Goal: Find specific page/section: Find specific page/section

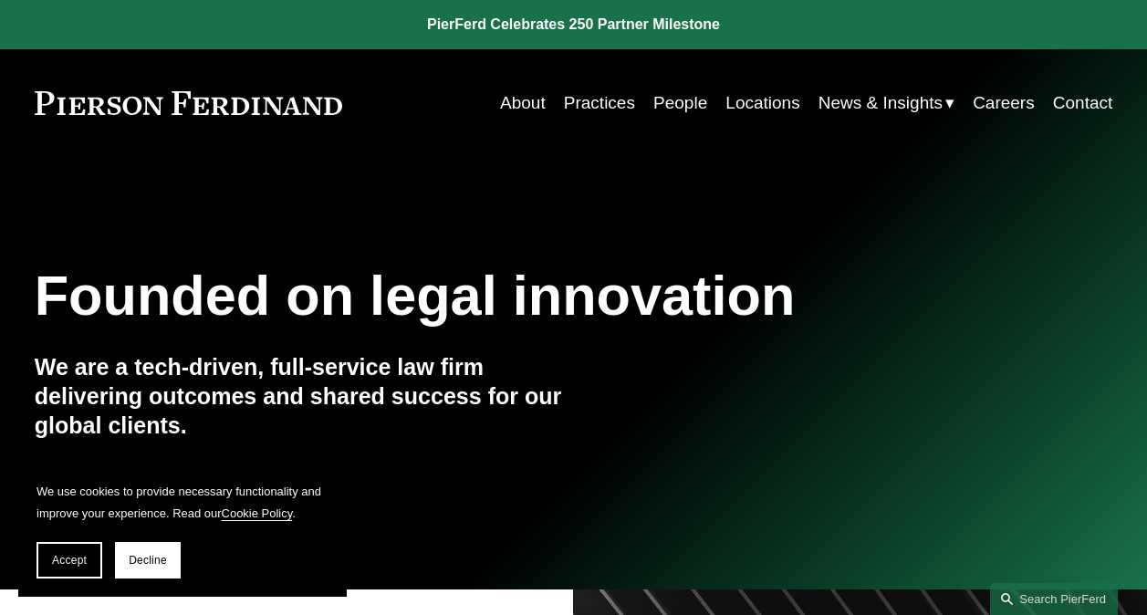
click at [681, 110] on link "People" at bounding box center [680, 103] width 54 height 35
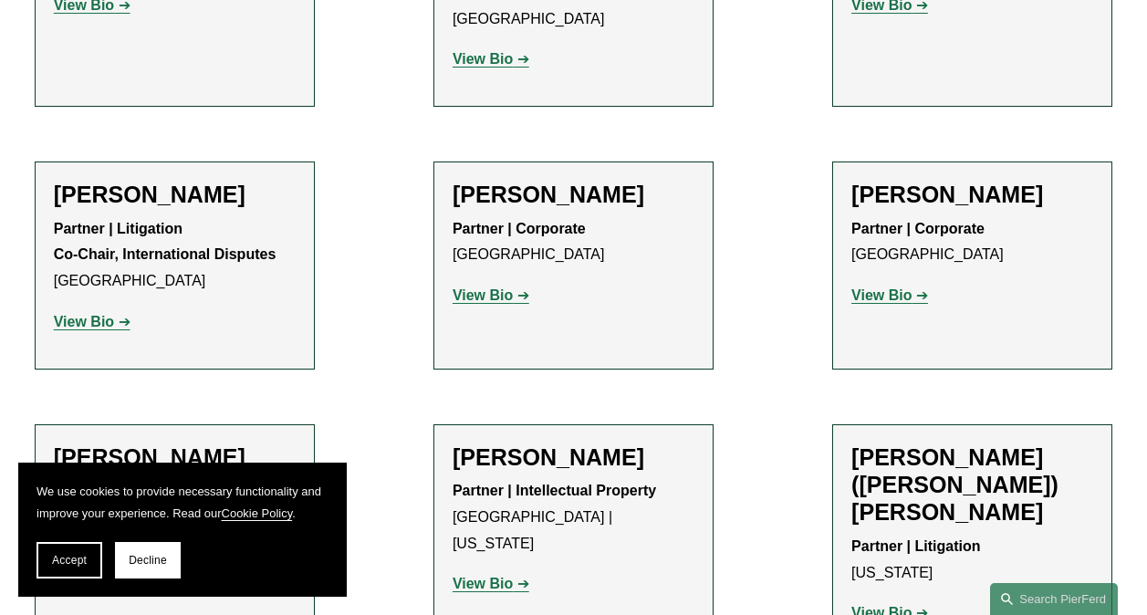
scroll to position [5597, 0]
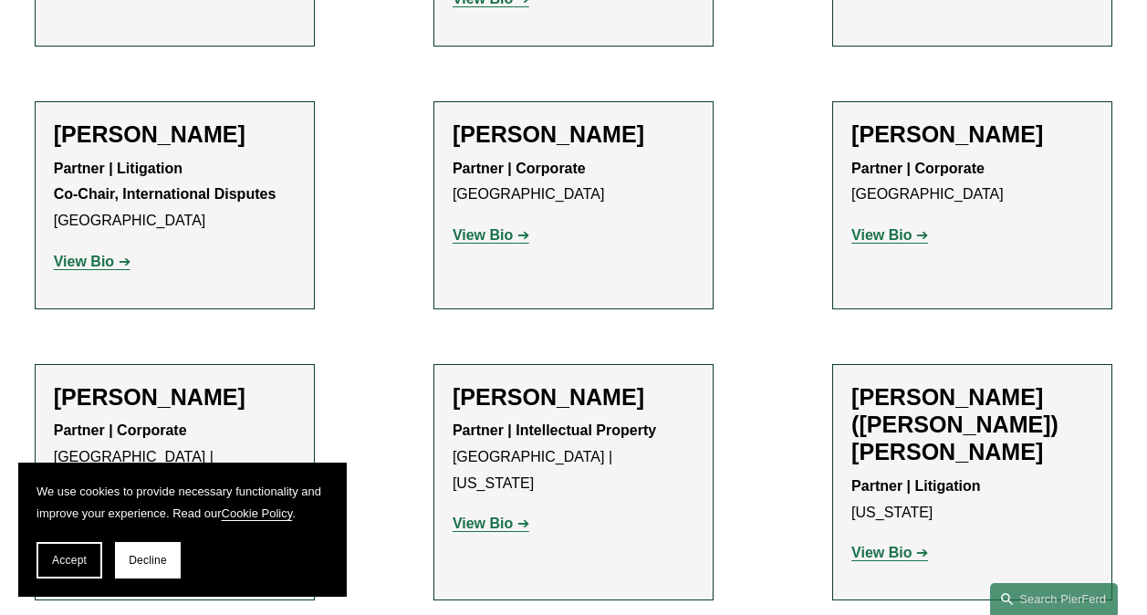
click at [109, 515] on strong "View Bio" at bounding box center [84, 523] width 60 height 16
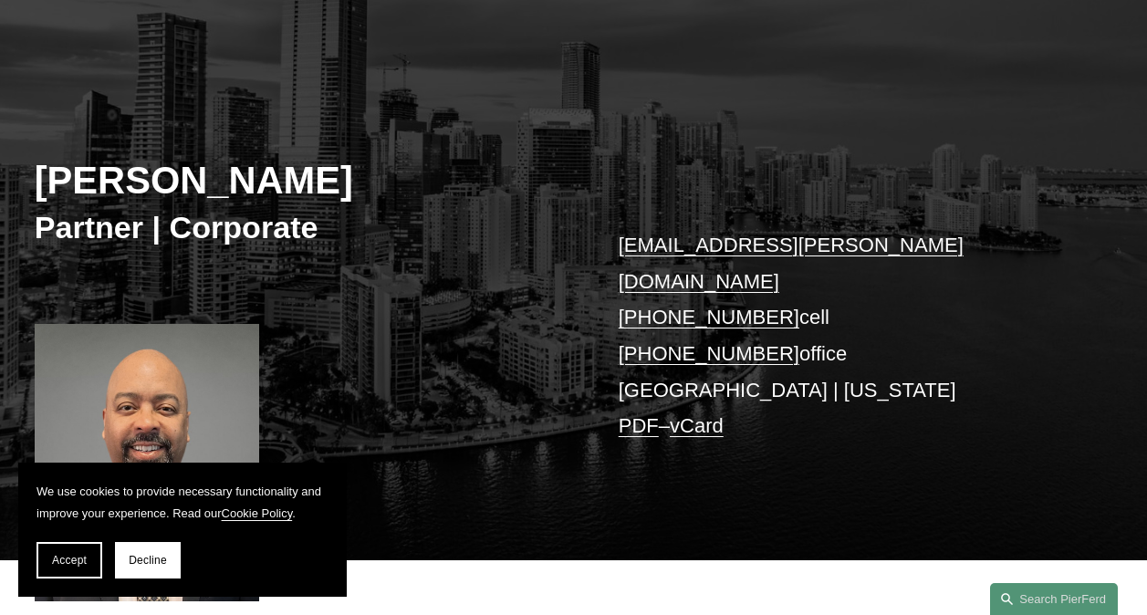
scroll to position [203, 0]
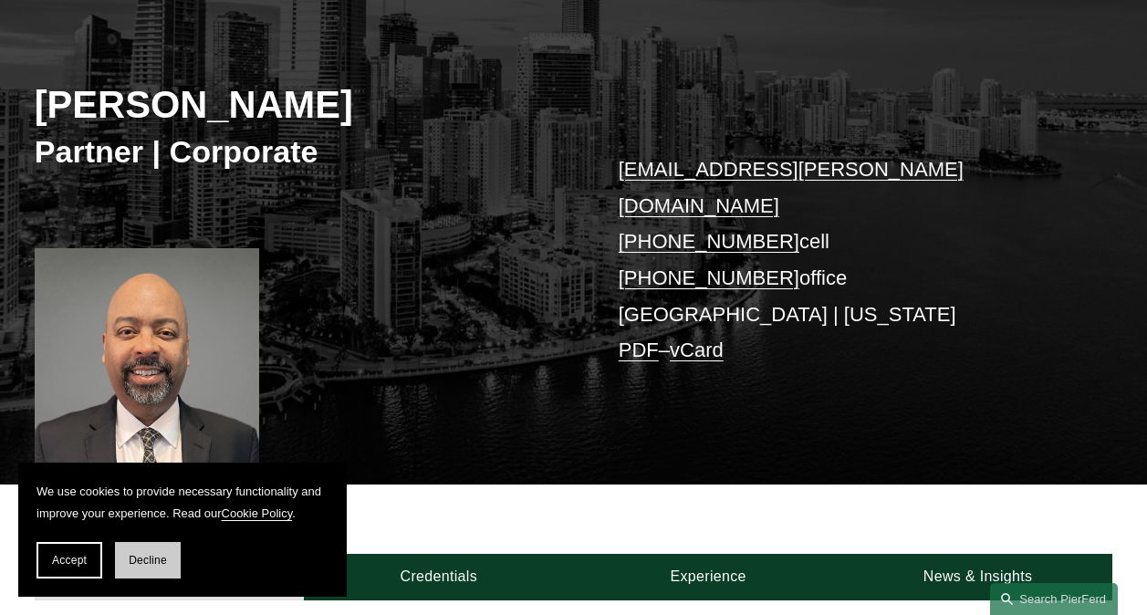
click at [159, 547] on button "Decline" at bounding box center [148, 560] width 66 height 36
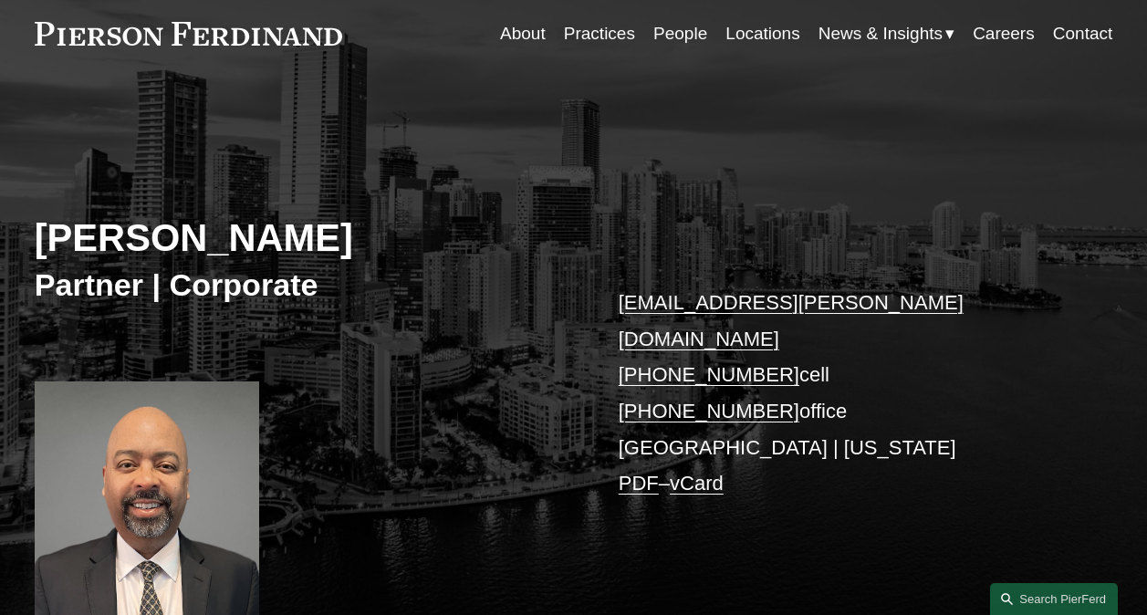
scroll to position [0, 0]
